Goal: Navigation & Orientation: Find specific page/section

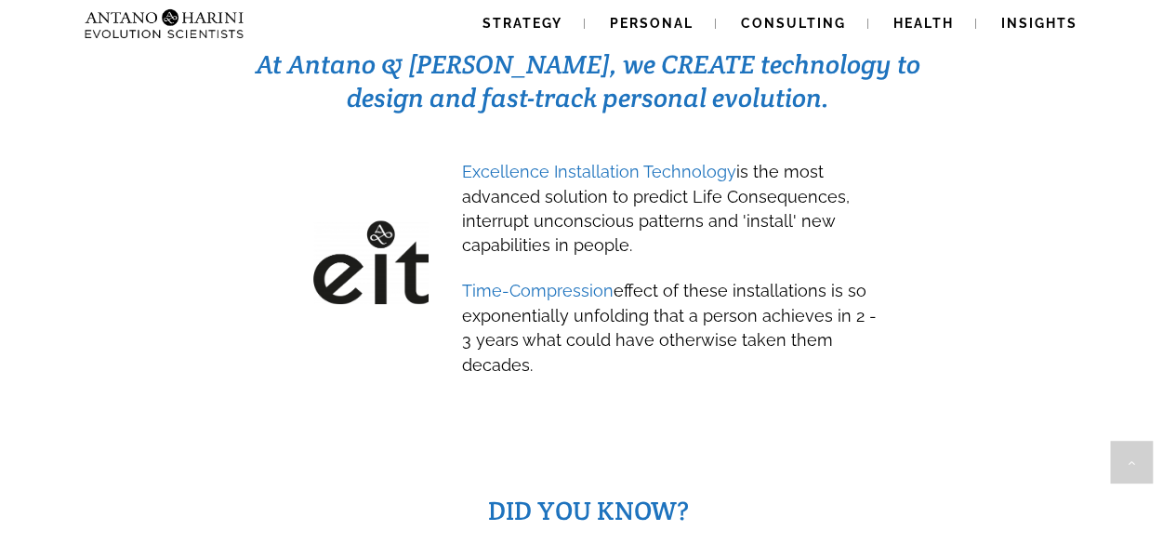
scroll to position [892, 0]
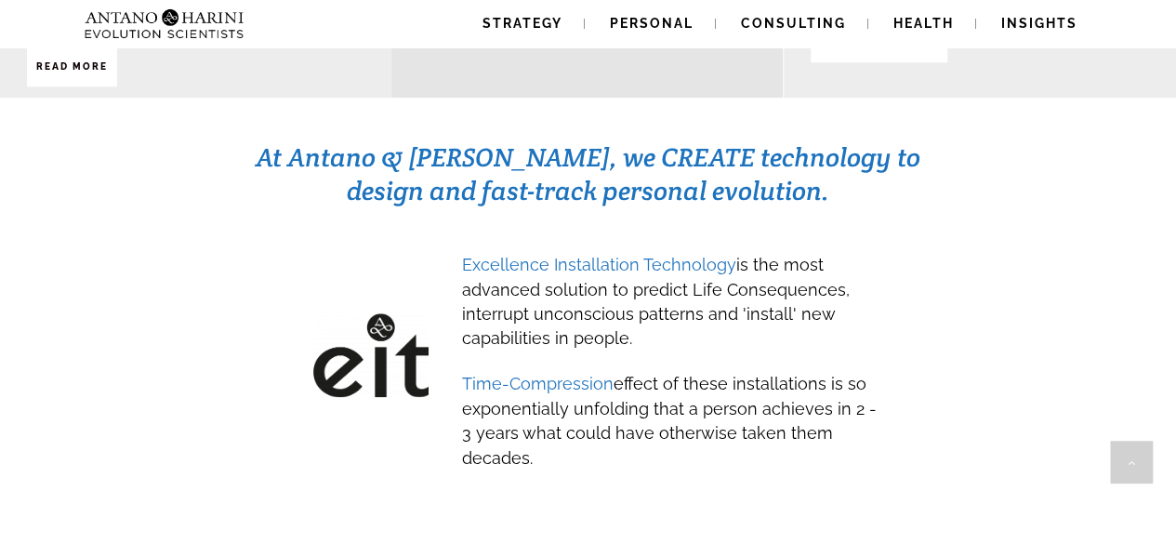
click at [559, 255] on span "Excellence Installation Technology" at bounding box center [599, 265] width 274 height 20
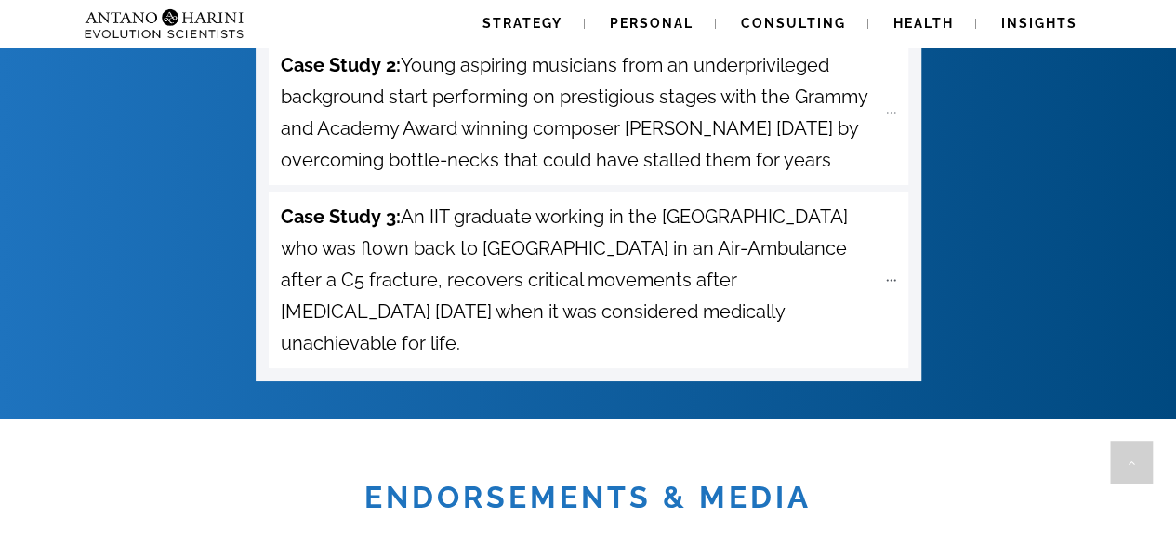
scroll to position [6907, 0]
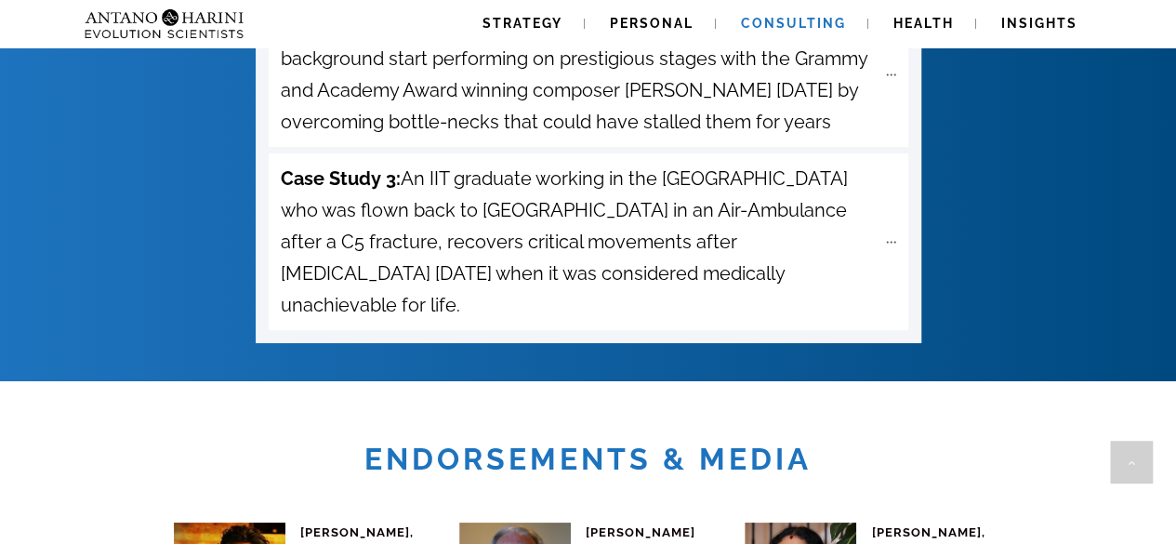
click at [779, 33] on link "Consulting" at bounding box center [793, 23] width 150 height 47
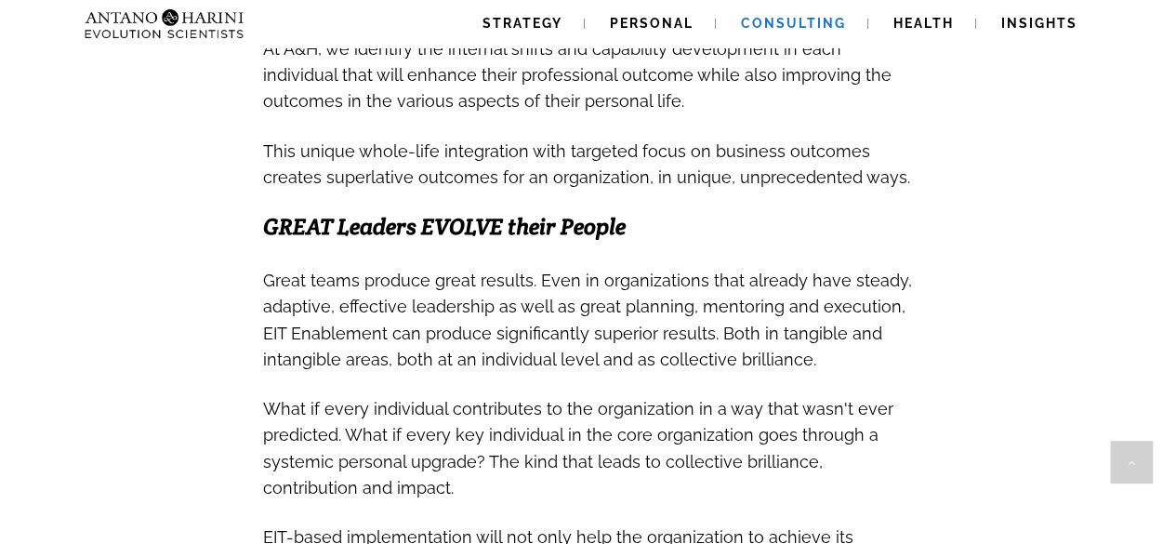
scroll to position [1189, 0]
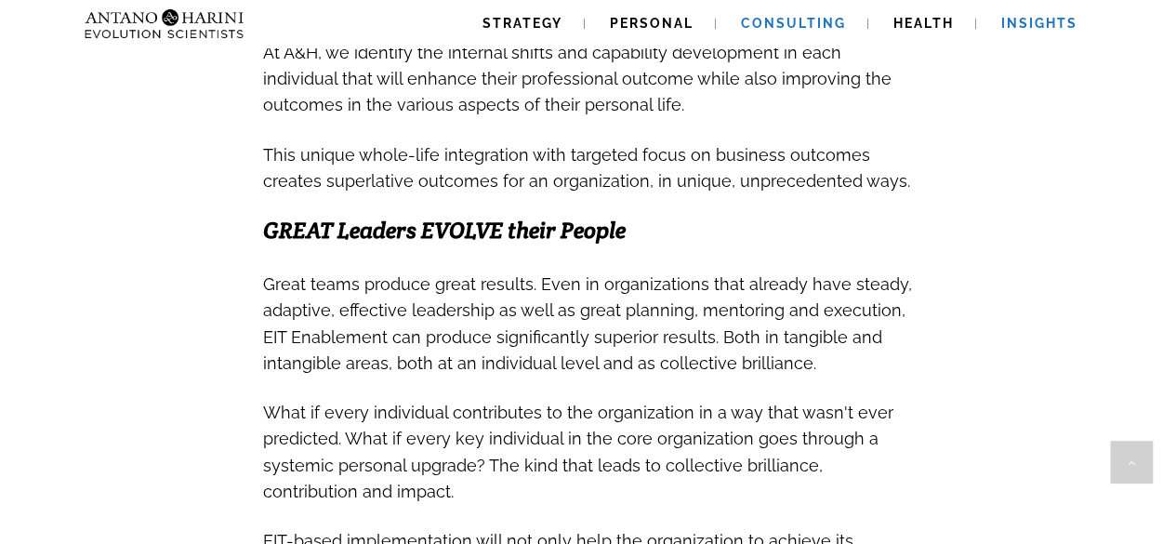
click at [1028, 27] on span "Insights" at bounding box center [1039, 23] width 76 height 15
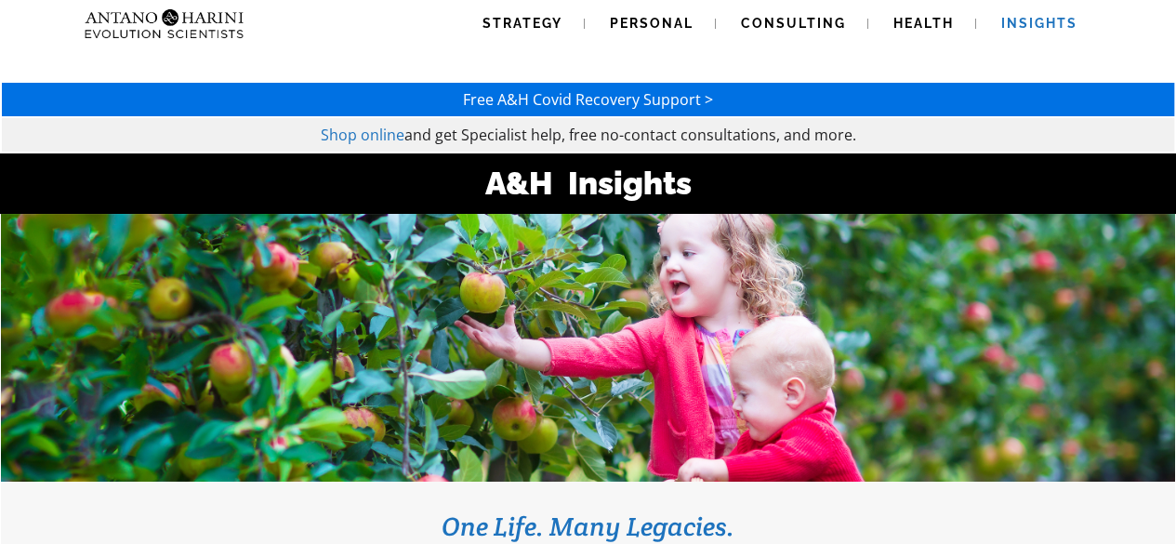
click at [384, 132] on span "Shop online" at bounding box center [363, 135] width 84 height 20
